Goal: Check status: Check status

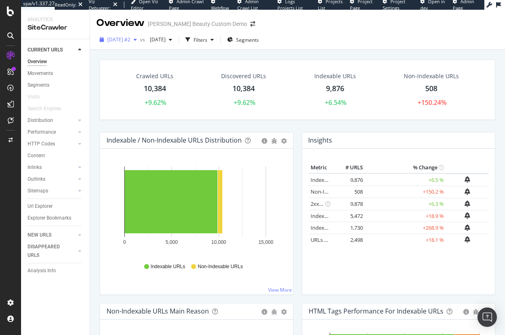
click at [121, 43] on span "[DATE] #2" at bounding box center [118, 39] width 23 height 7
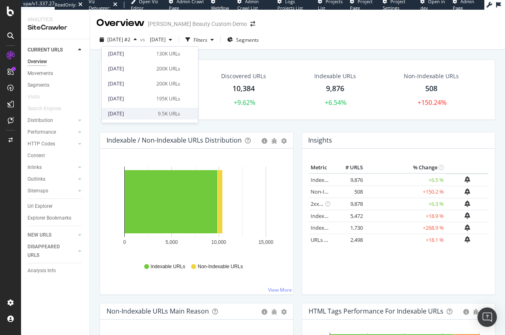
click at [125, 111] on div "[DATE]" at bounding box center [130, 113] width 45 height 7
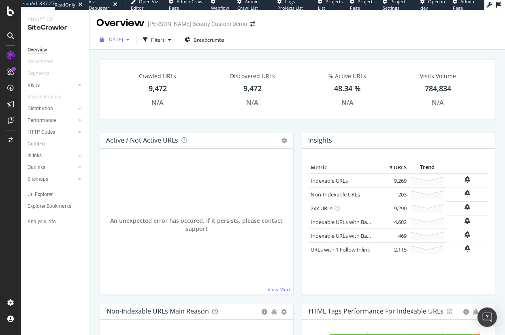
click at [127, 34] on div "[DATE]" at bounding box center [114, 40] width 36 height 12
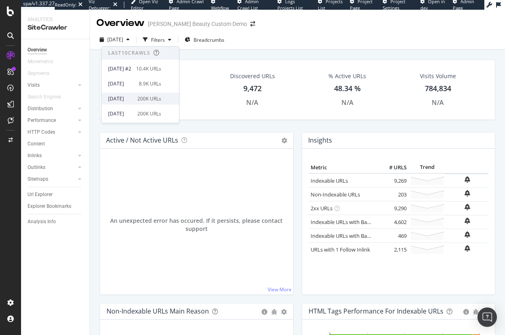
scroll to position [75, 0]
click at [123, 98] on div "[DATE]" at bounding box center [120, 98] width 24 height 7
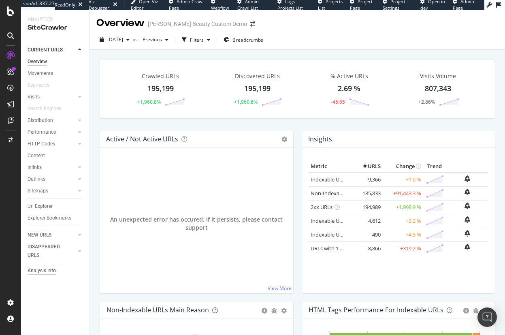
click at [29, 272] on div "Analysis Info" at bounding box center [42, 271] width 28 height 9
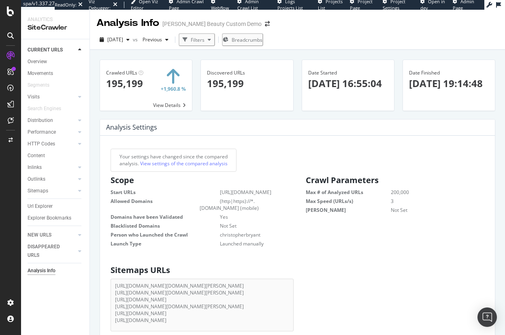
drag, startPoint x: 41, startPoint y: 64, endPoint x: 102, endPoint y: 90, distance: 66.3
click at [41, 64] on div "Overview" at bounding box center [37, 62] width 19 height 9
